Goal: Answer question/provide support: Share knowledge or assist other users

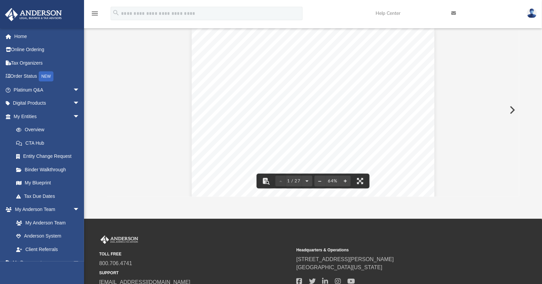
scroll to position [147, 406]
click at [73, 91] on span "arrow_drop_down" at bounding box center [79, 90] width 13 height 14
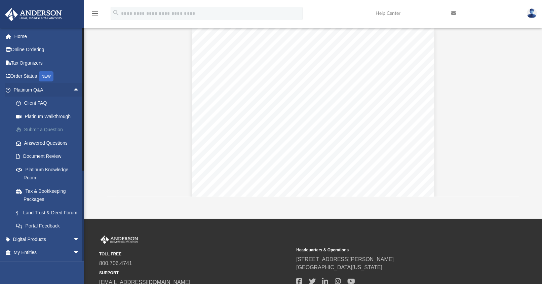
click at [42, 129] on link "Submit a Question" at bounding box center [49, 129] width 80 height 13
click at [42, 141] on link "Answered Questions" at bounding box center [49, 142] width 80 height 13
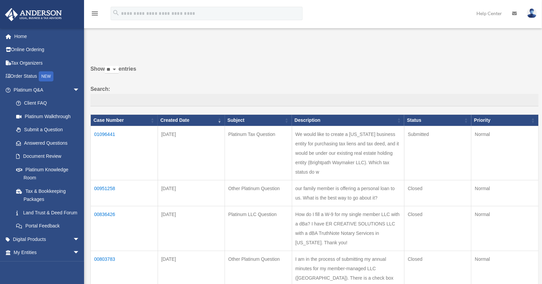
click at [104, 134] on td "01096441" at bounding box center [124, 153] width 67 height 54
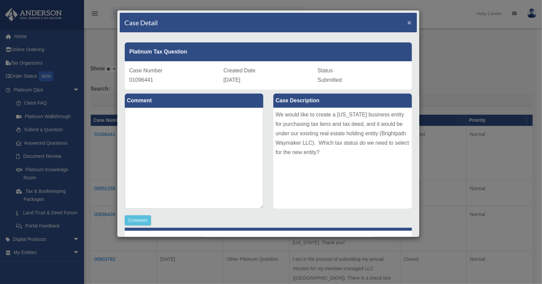
click at [408, 21] on span "×" at bounding box center [410, 22] width 4 height 8
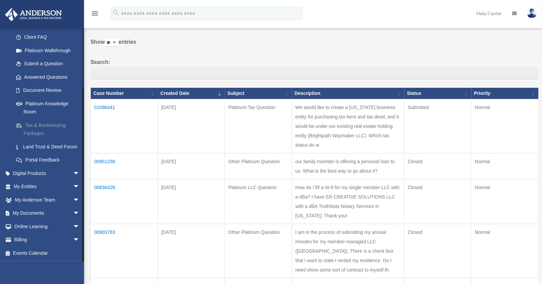
scroll to position [37, 0]
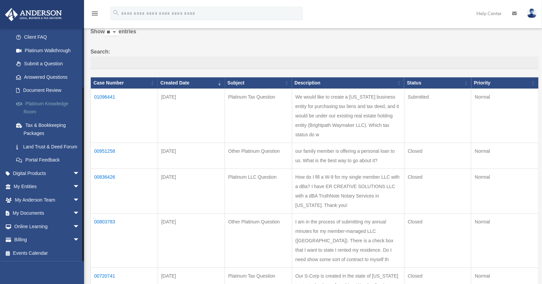
click at [54, 102] on link "Platinum Knowledge Room" at bounding box center [49, 108] width 80 height 22
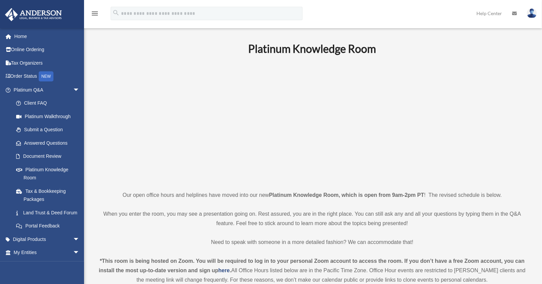
scroll to position [187, 0]
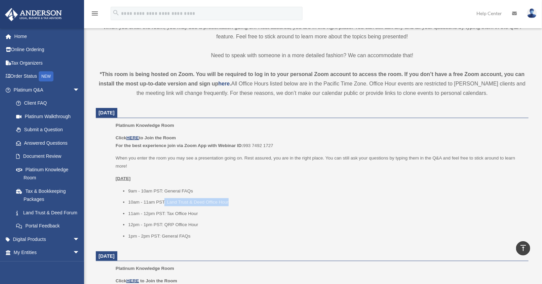
drag, startPoint x: 163, startPoint y: 202, endPoint x: 218, endPoint y: 200, distance: 54.9
click at [232, 196] on ul "9am - 10am PST: General FAQs 10am - 11am PST: Land Trust & Deed Office Hour 11a…" at bounding box center [320, 213] width 408 height 53
click at [186, 200] on li "10am - 11am PST: Land Trust & Deed Office Hour" at bounding box center [326, 202] width 396 height 8
click at [133, 137] on u "HERE" at bounding box center [132, 137] width 12 height 5
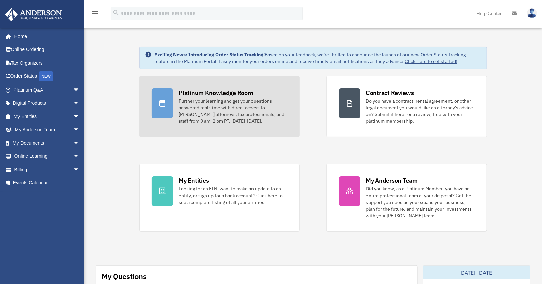
click at [184, 89] on div "Platinum Knowledge Room" at bounding box center [216, 92] width 75 height 8
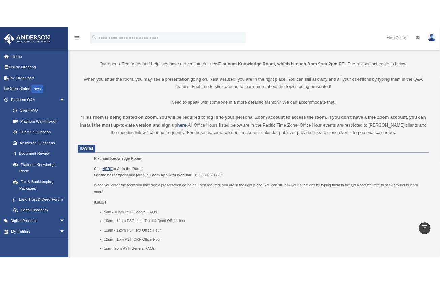
scroll to position [145, 0]
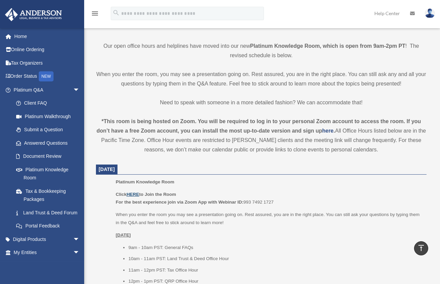
click at [134, 193] on u "HERE" at bounding box center [132, 194] width 12 height 5
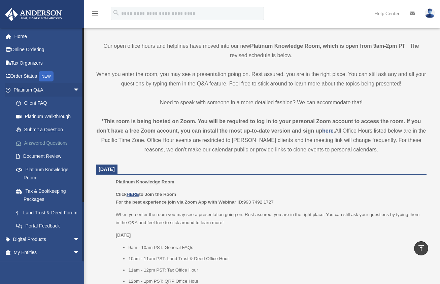
click at [50, 140] on link "Answered Questions" at bounding box center [49, 142] width 80 height 13
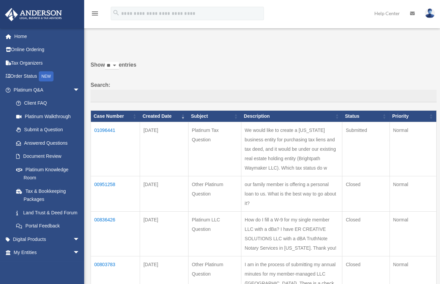
click at [102, 130] on td "01096441" at bounding box center [115, 149] width 49 height 54
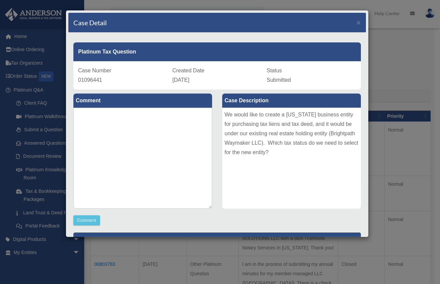
click at [312, 157] on div "We would like to create a [US_STATE] business entity for purchasing tax liens a…" at bounding box center [291, 158] width 139 height 101
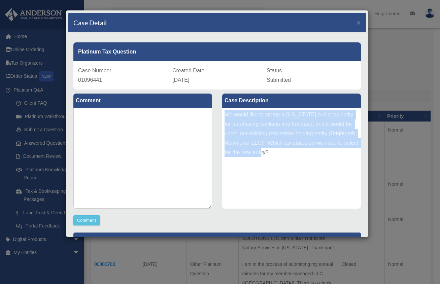
drag, startPoint x: 221, startPoint y: 115, endPoint x: 289, endPoint y: 155, distance: 79.2
click at [289, 155] on div "We would like to create a [US_STATE] business entity for purchasing tax liens a…" at bounding box center [291, 158] width 139 height 101
copy div "We would like to create a [US_STATE] business entity for purchasing tax liens a…"
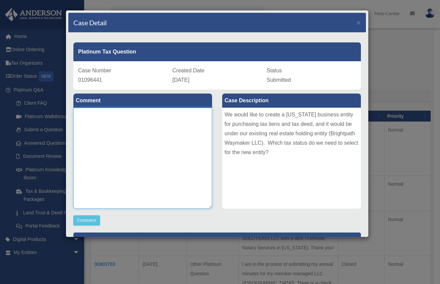
click at [133, 169] on textarea at bounding box center [142, 158] width 139 height 101
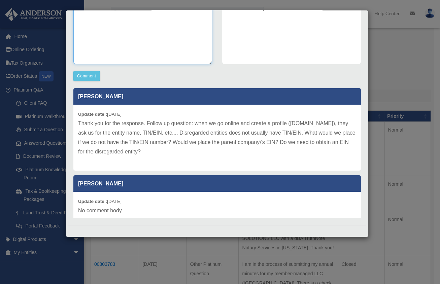
scroll to position [145, 0]
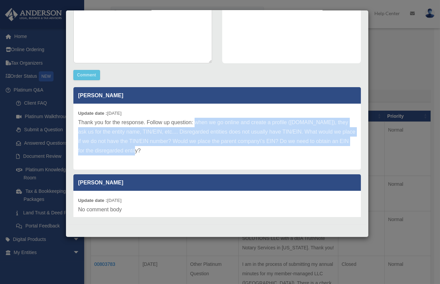
drag, startPoint x: 193, startPoint y: 122, endPoint x: 198, endPoint y: 147, distance: 25.7
click at [198, 147] on p "Thank you for the response. Follow up question: when we go online and create a …" at bounding box center [217, 137] width 278 height 38
copy p "when we go online and create a profile (lienhub.com), they ask us for the entit…"
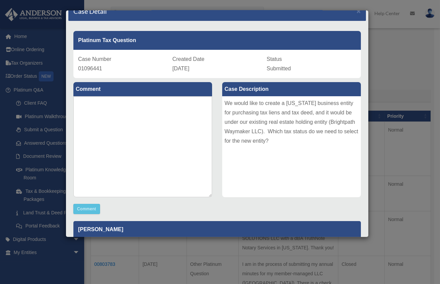
scroll to position [0, 0]
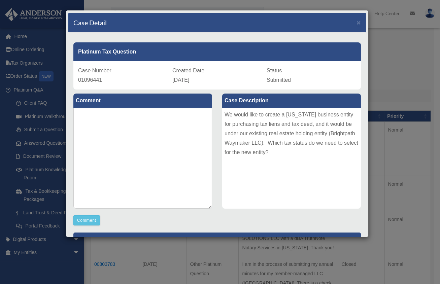
click at [416, 50] on div "Case Detail × Platinum Tax Question Case Number 01096441 Created Date September…" at bounding box center [220, 142] width 440 height 284
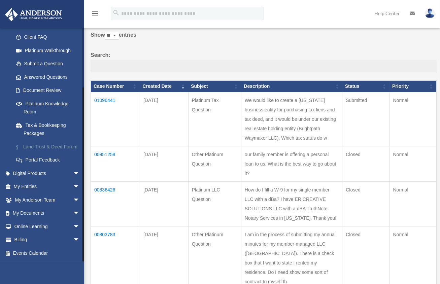
scroll to position [75, 0]
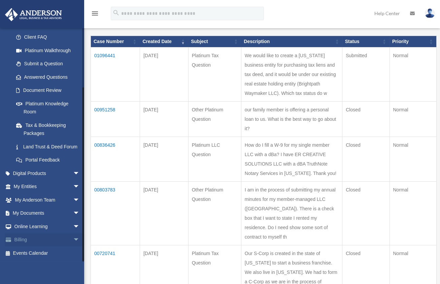
click at [73, 236] on span "arrow_drop_down" at bounding box center [79, 240] width 13 height 14
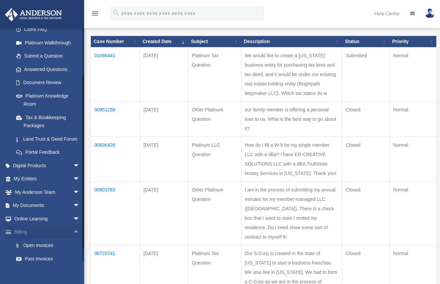
scroll to position [114, 0]
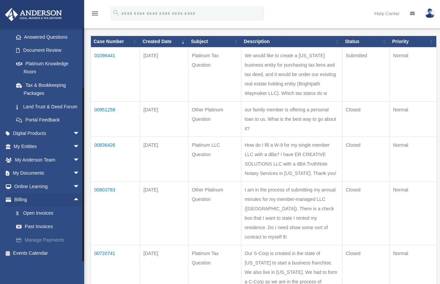
click at [51, 246] on link "Manage Payments" at bounding box center [49, 239] width 80 height 13
click at [51, 240] on link "Manage Payments" at bounding box center [49, 239] width 80 height 13
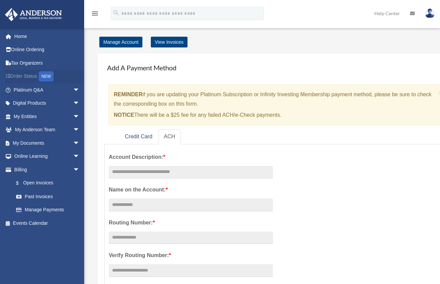
click at [33, 80] on link "Order Status NEW" at bounding box center [47, 77] width 85 height 14
